Goal: Task Accomplishment & Management: Manage account settings

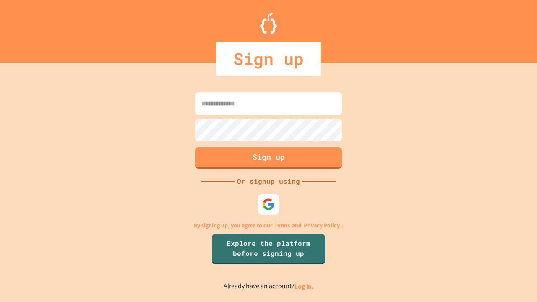
click at [305, 286] on link "Log in." at bounding box center [304, 286] width 19 height 9
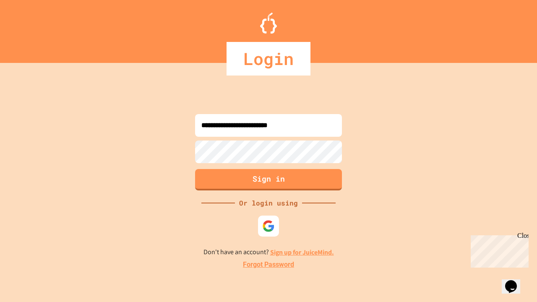
type input "**********"
